Goal: Check status: Check status

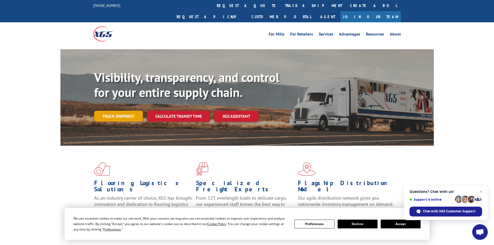
click at [109, 111] on link "Track shipment" at bounding box center [118, 116] width 49 height 11
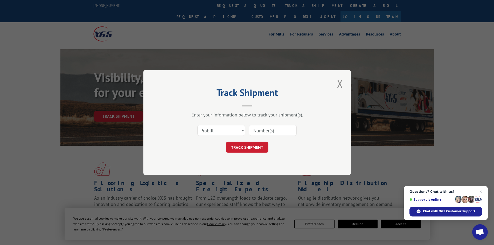
click at [267, 131] on input at bounding box center [273, 130] width 48 height 11
paste input "4845708"
type input "4845708"
click at [254, 147] on button "TRACK SHIPMENT" at bounding box center [247, 147] width 43 height 11
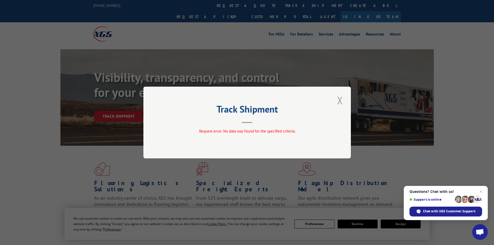
click at [339, 102] on button "Close modal" at bounding box center [340, 100] width 9 height 14
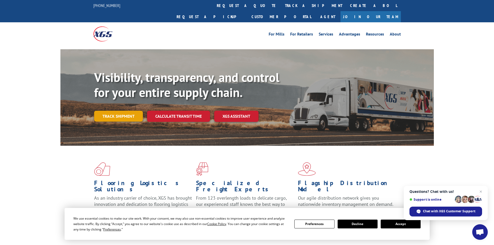
click at [137, 111] on link "Track shipment" at bounding box center [118, 116] width 49 height 11
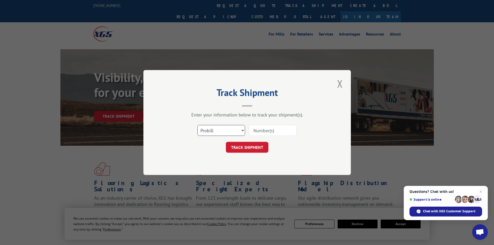
drag, startPoint x: 221, startPoint y: 129, endPoint x: 216, endPoint y: 135, distance: 7.6
click at [221, 129] on select "Select category... Probill BOL PO" at bounding box center [221, 130] width 48 height 11
select select "bol"
click at [197, 125] on select "Select category... Probill BOL PO" at bounding box center [221, 130] width 48 height 11
click at [257, 131] on input at bounding box center [273, 130] width 48 height 11
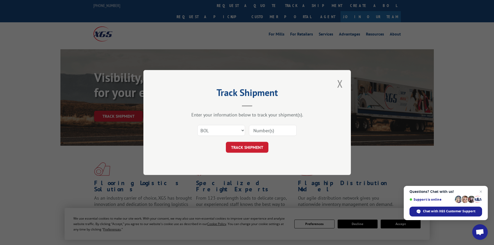
paste input "4845708"
type input "4845708"
click at [259, 149] on button "TRACK SHIPMENT" at bounding box center [247, 147] width 43 height 11
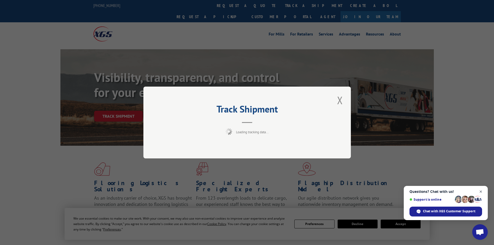
click at [482, 192] on span "Open chat" at bounding box center [481, 192] width 6 height 6
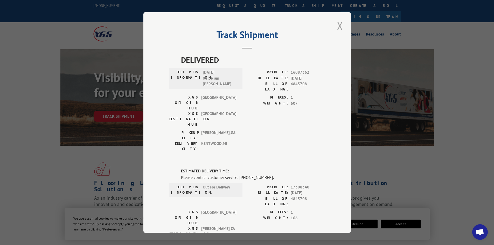
click at [337, 28] on button "Close modal" at bounding box center [340, 26] width 9 height 14
